Goal: Check status: Check status

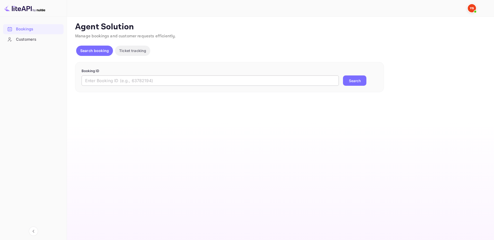
click at [271, 84] on input "text" at bounding box center [209, 80] width 257 height 10
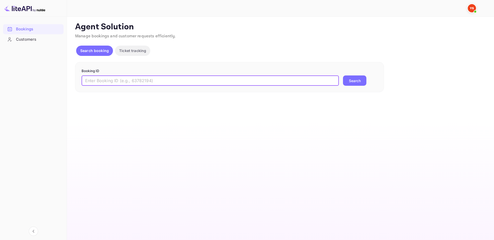
paste input "9693243"
type input "9693243"
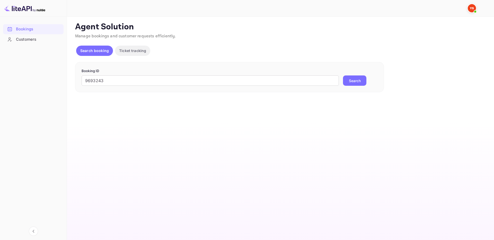
click at [343, 78] on button "Search" at bounding box center [354, 80] width 23 height 10
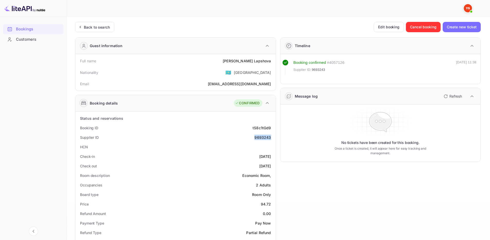
drag, startPoint x: 254, startPoint y: 137, endPoint x: 271, endPoint y: 137, distance: 17.0
click at [271, 137] on div "Supplier ID 9693243" at bounding box center [175, 137] width 196 height 10
copy div "9693243"
drag, startPoint x: 240, startPoint y: 59, endPoint x: 271, endPoint y: 62, distance: 31.0
click at [271, 62] on div "Full name [PERSON_NAME]" at bounding box center [175, 61] width 196 height 10
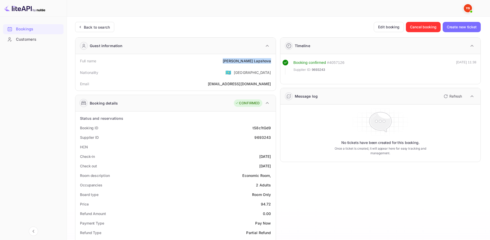
copy div "[PERSON_NAME]"
drag, startPoint x: 263, startPoint y: 203, endPoint x: 270, endPoint y: 203, distance: 7.7
click at [270, 203] on div "Price 94.72" at bounding box center [175, 204] width 196 height 10
copy div "94.72"
